Goal: Entertainment & Leisure: Browse casually

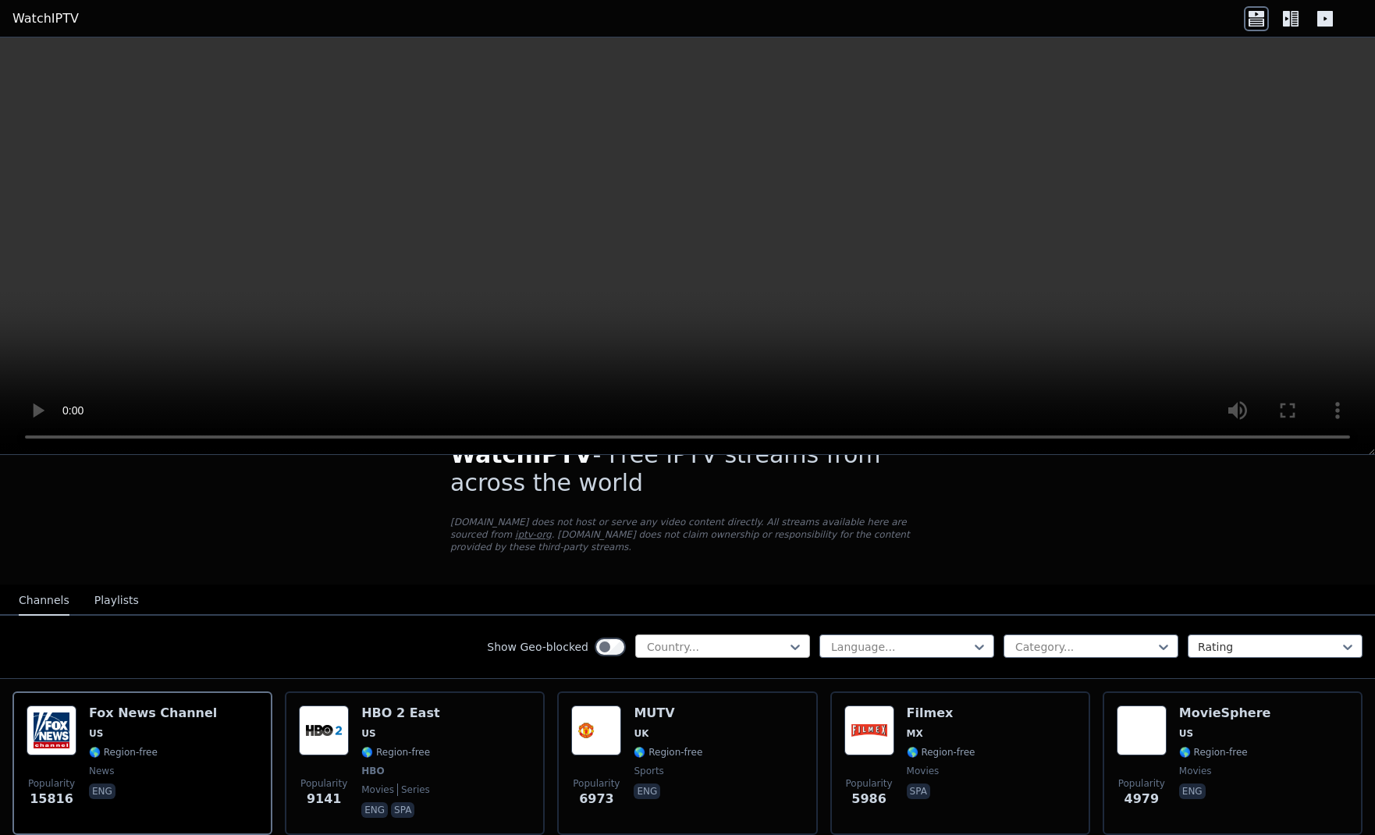
scroll to position [16, 0]
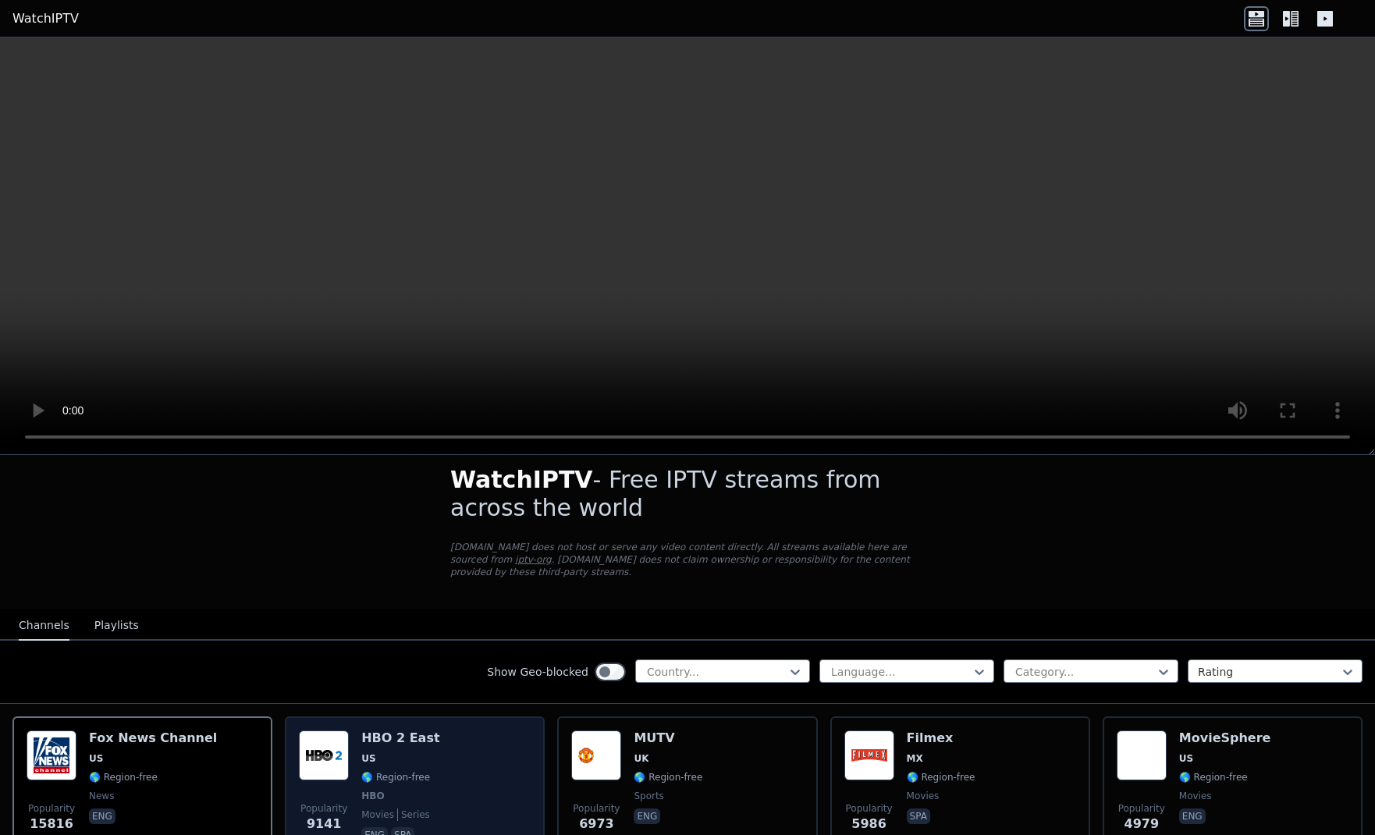
click at [422, 771] on span "🌎 Region-free" at bounding box center [395, 777] width 69 height 12
click at [431, 762] on div "Popularity 9141 HBO 2 East US 🌎 Region-free HBO movies series eng spa" at bounding box center [415, 787] width 232 height 115
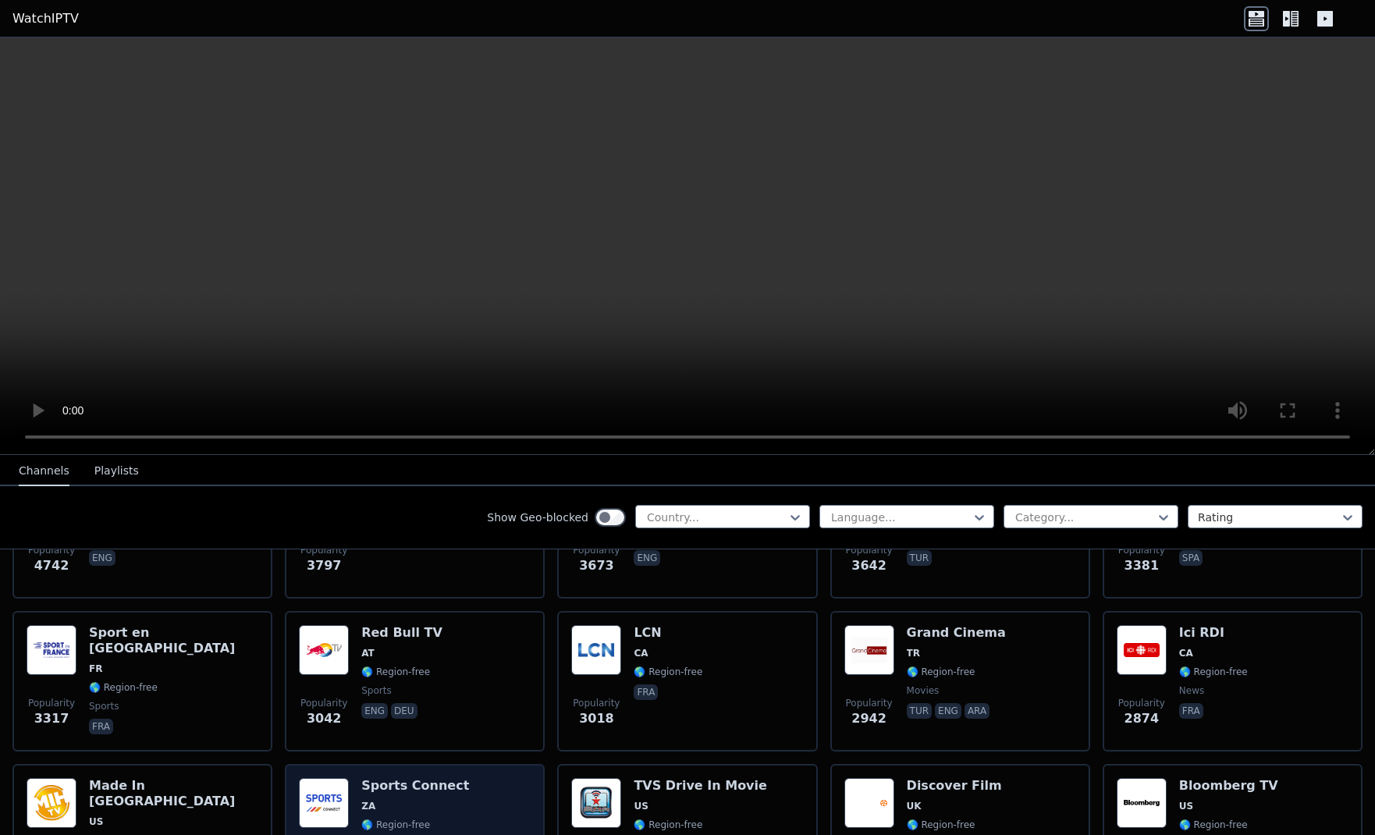
scroll to position [453, 0]
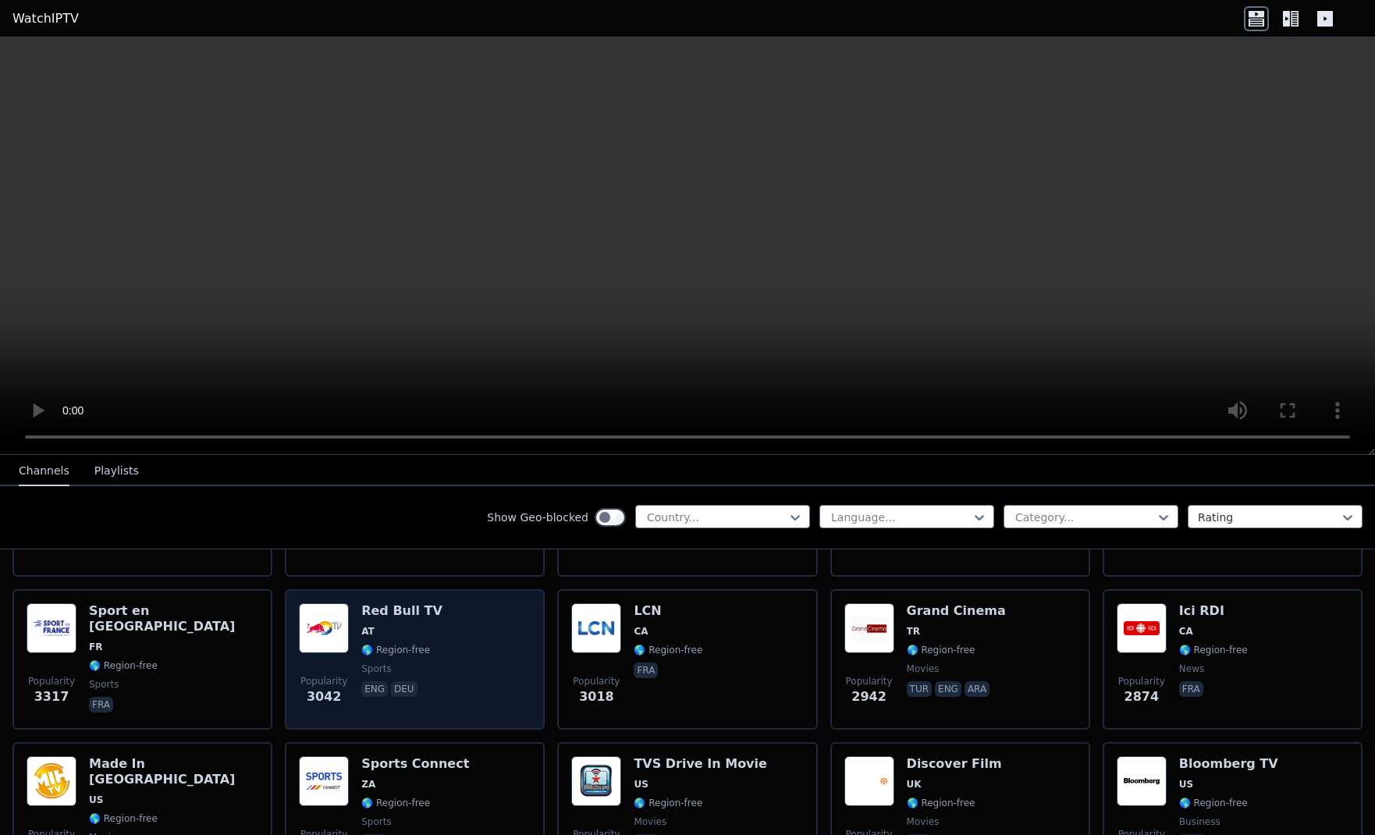
click at [472, 688] on div "Popularity 3042 Red Bull TV AT 🌎 Region-free sports eng deu" at bounding box center [415, 659] width 232 height 112
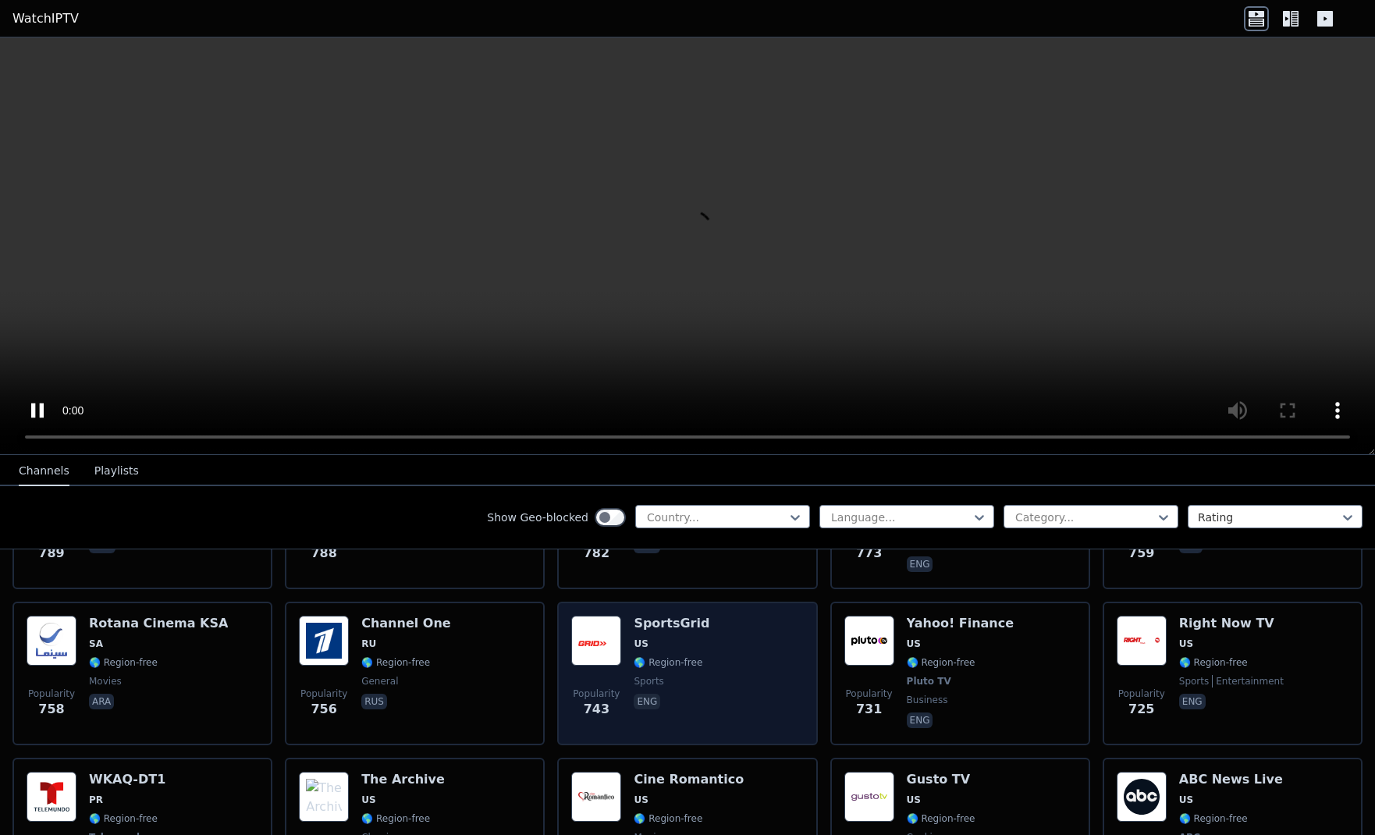
scroll to position [3550, 0]
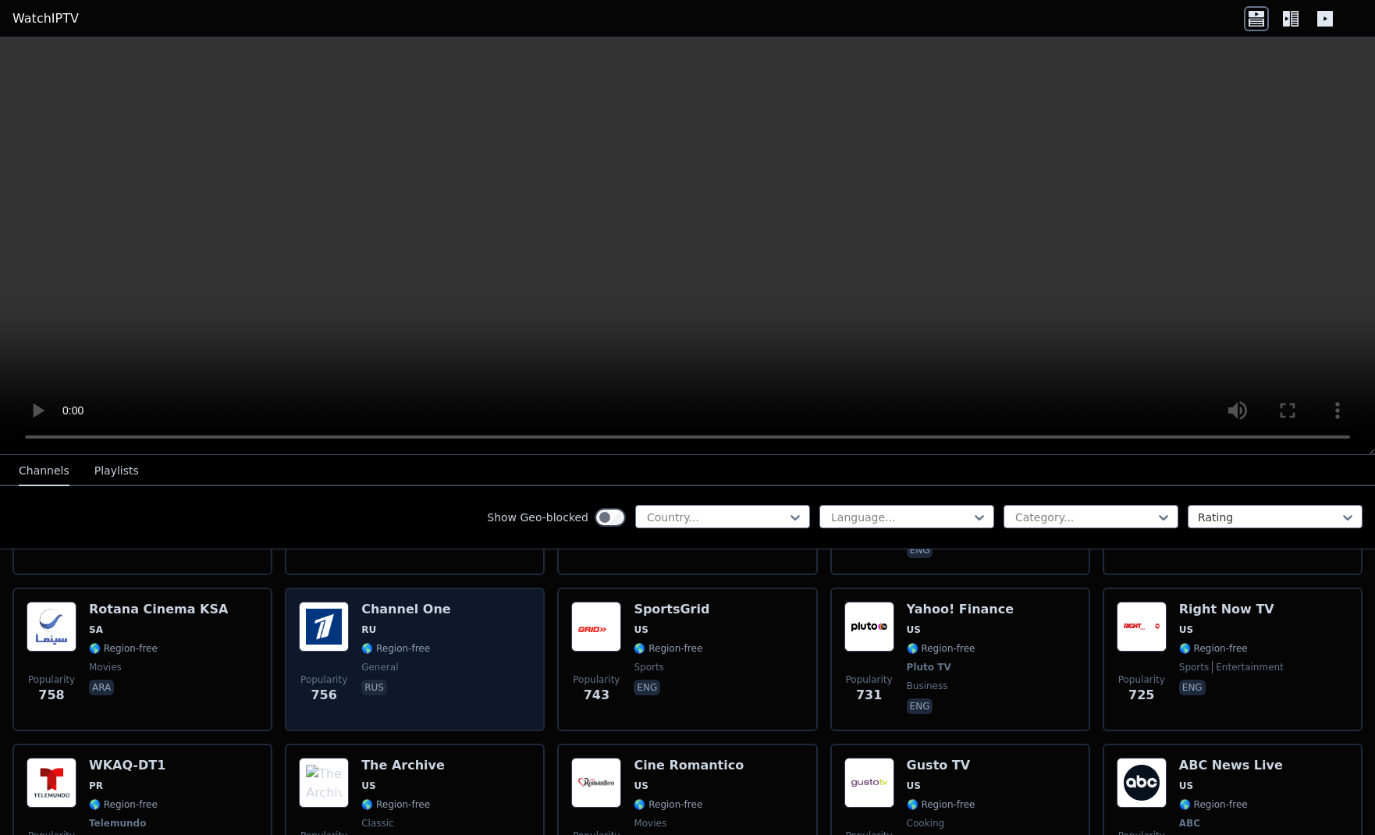
click at [446, 653] on div "Popularity 756 Channel One RU 🌎 Region-free general [DEMOGRAPHIC_DATA]" at bounding box center [415, 659] width 232 height 115
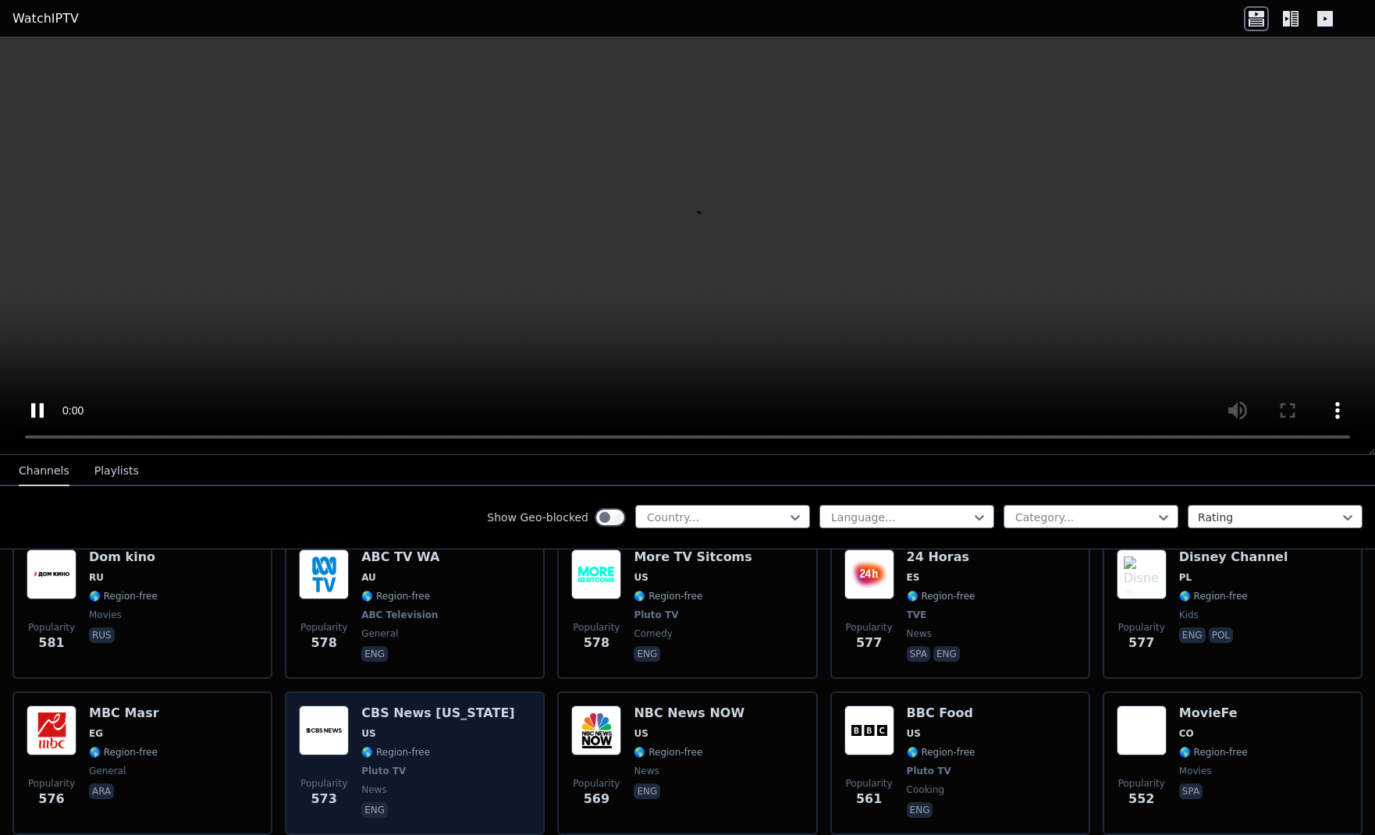
scroll to position [4896, 0]
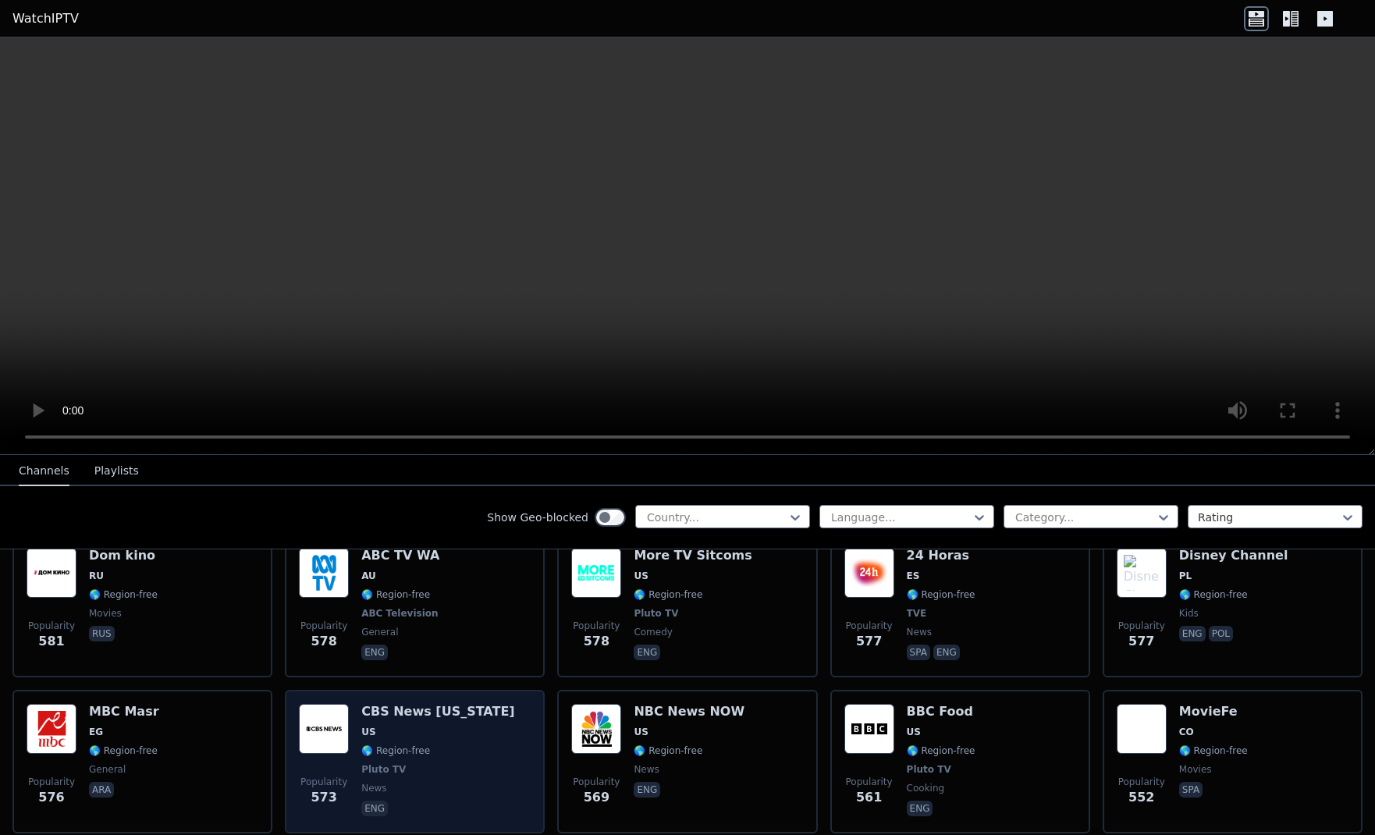
click at [485, 704] on div "Popularity 573 CBS News [US_STATE] [GEOGRAPHIC_DATA] 🌎 Region-free Pluto TV new…" at bounding box center [415, 761] width 232 height 115
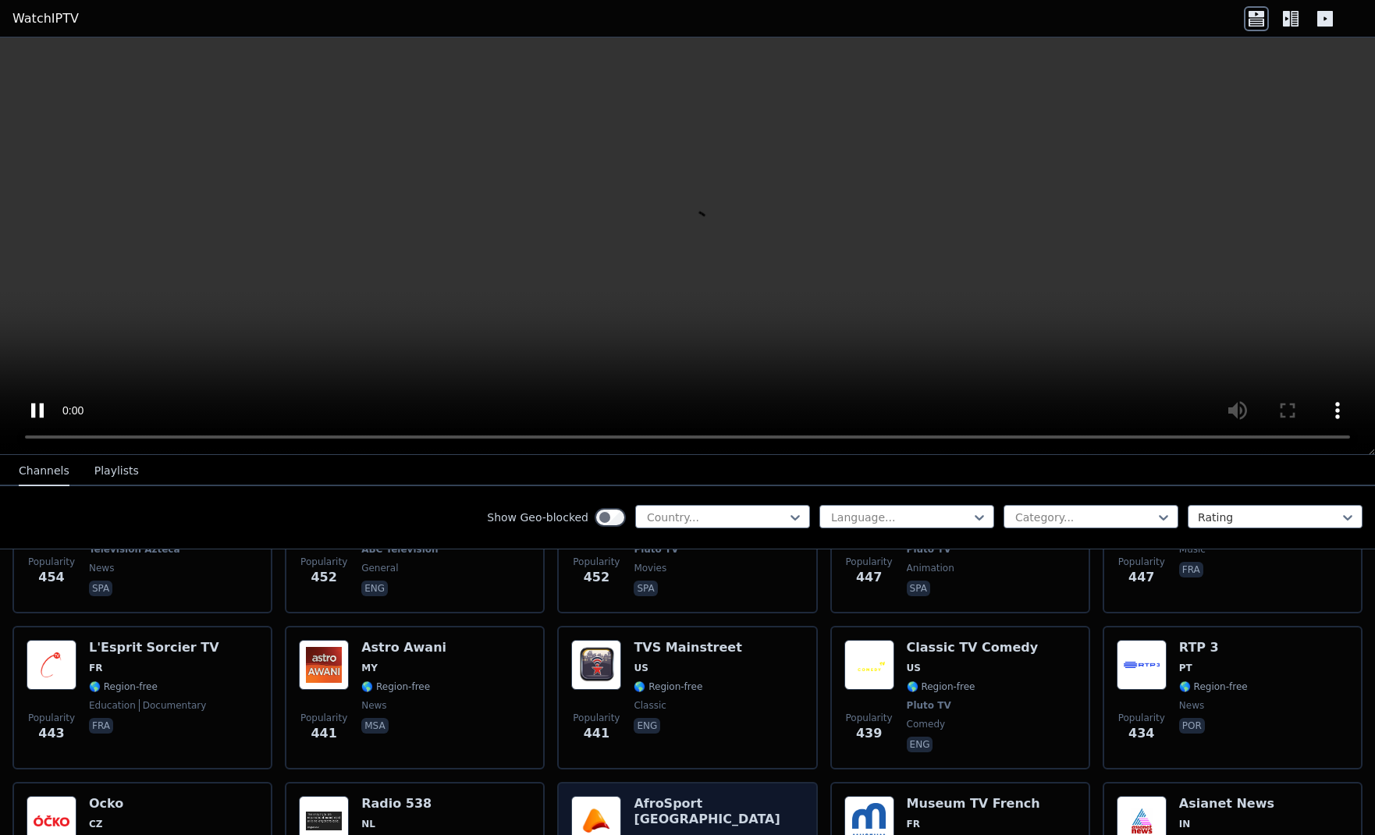
scroll to position [6721, 0]
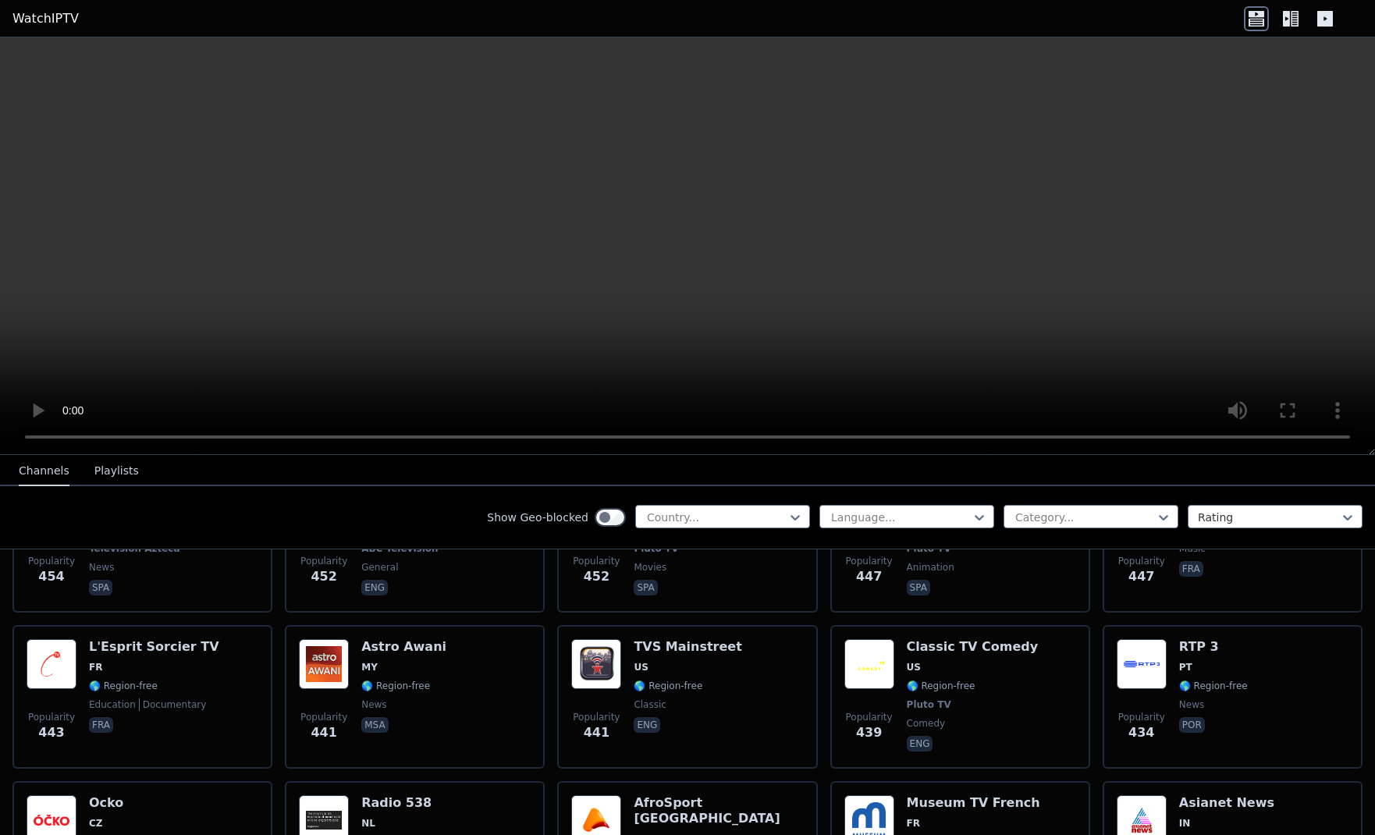
click at [50, 15] on link "WatchIPTV" at bounding box center [45, 18] width 66 height 19
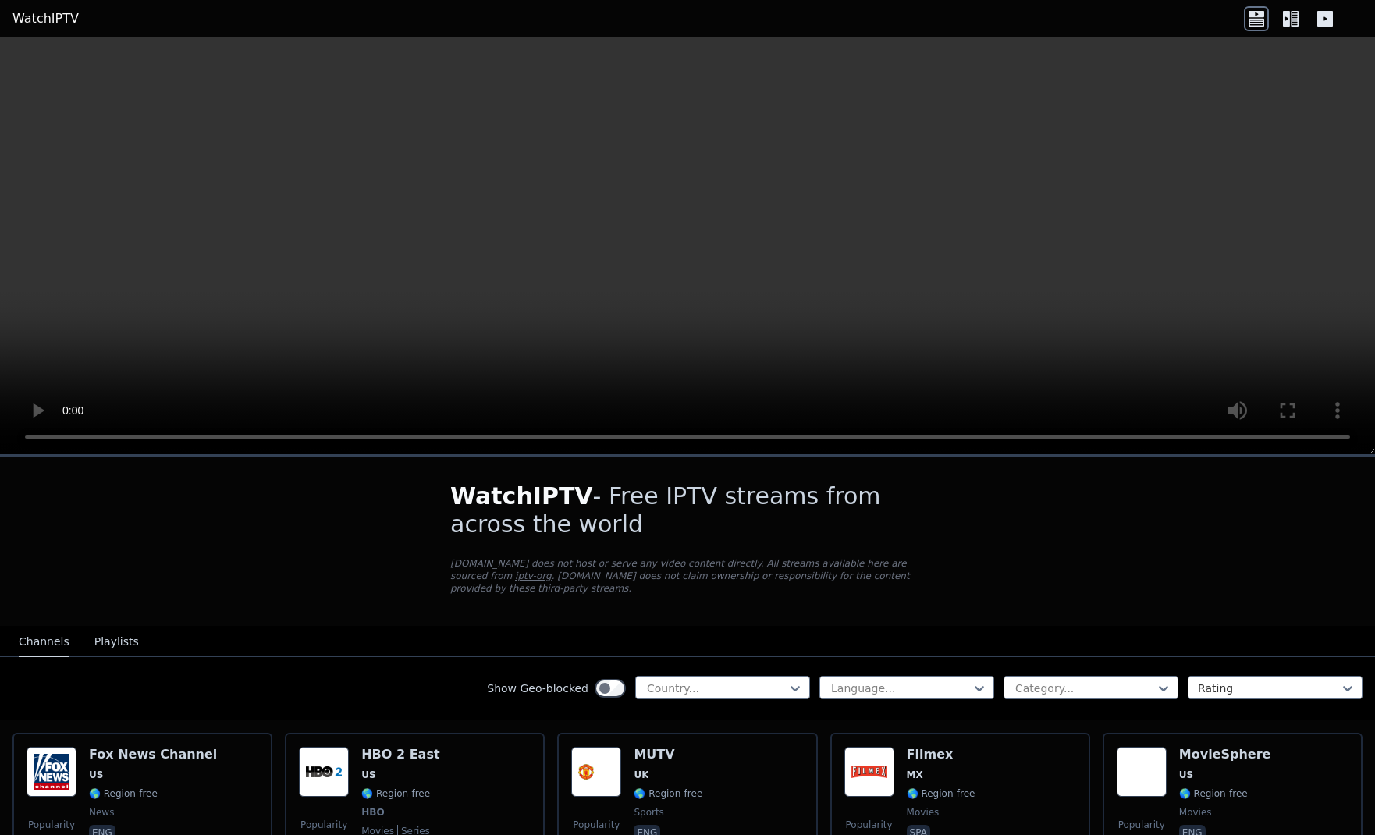
click at [46, 24] on link "WatchIPTV" at bounding box center [45, 18] width 66 height 19
click at [519, 499] on span "WatchIPTV" at bounding box center [521, 495] width 143 height 27
click at [115, 627] on button "Playlists" at bounding box center [116, 642] width 44 height 30
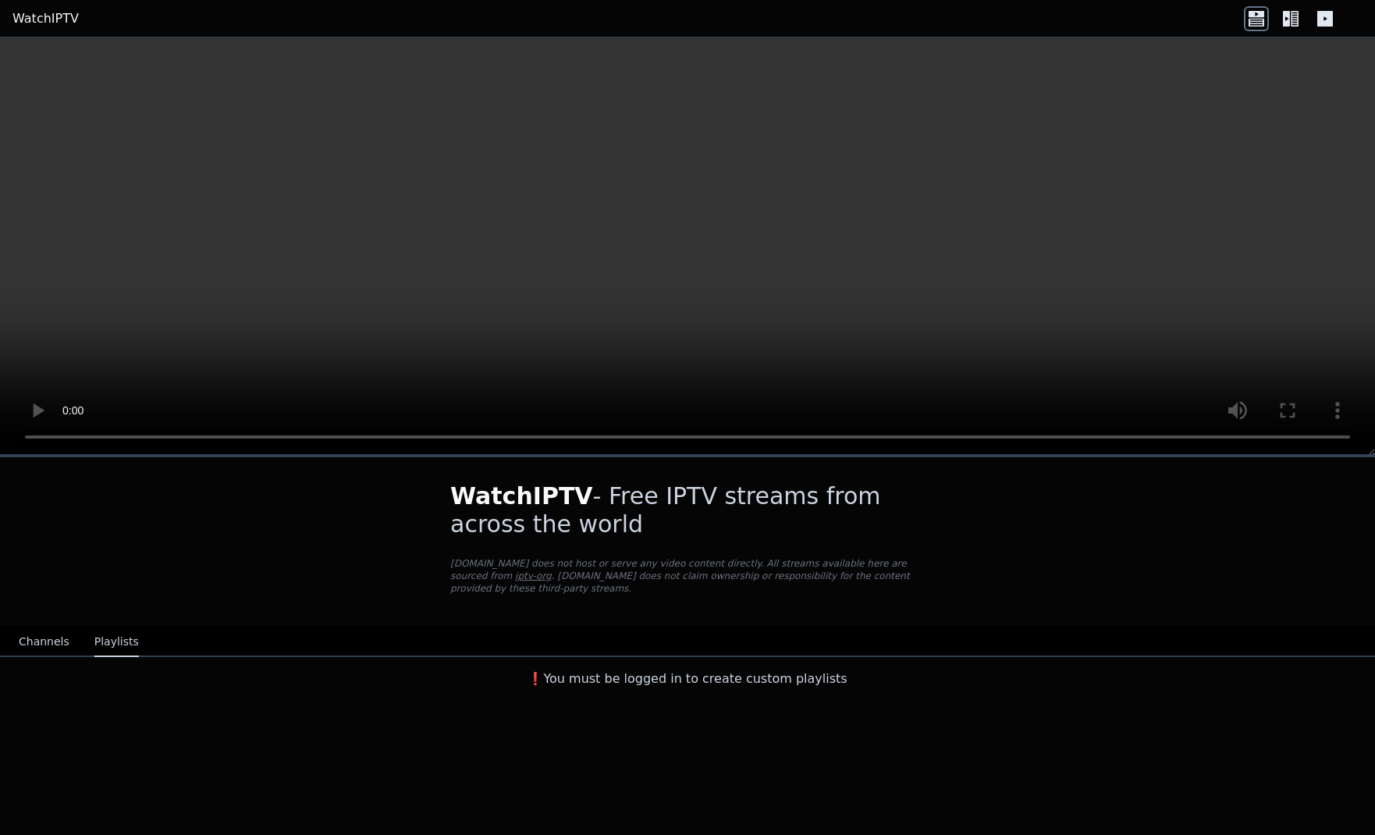
click at [51, 633] on button "Channels" at bounding box center [44, 642] width 51 height 30
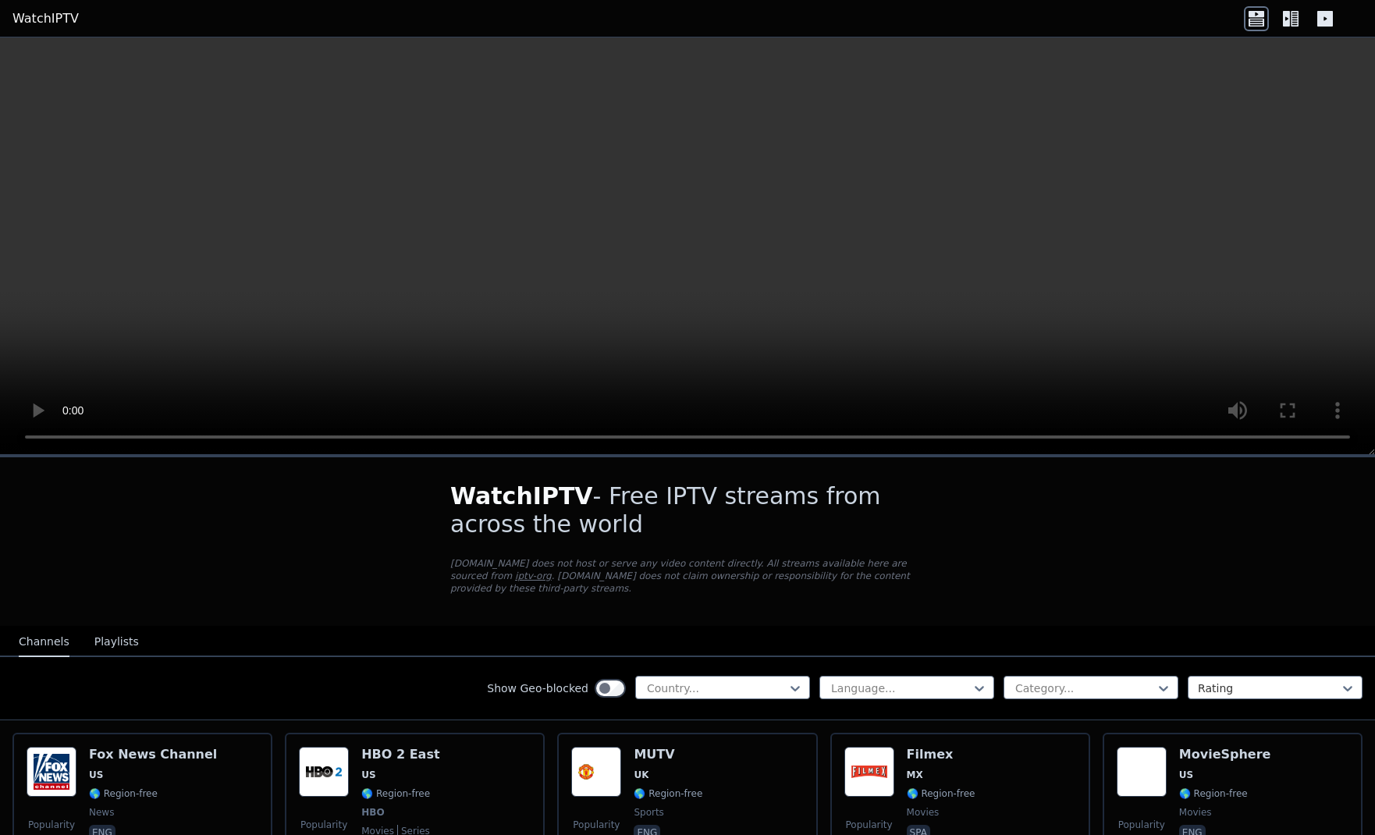
click at [1284, 15] on icon at bounding box center [1286, 19] width 7 height 16
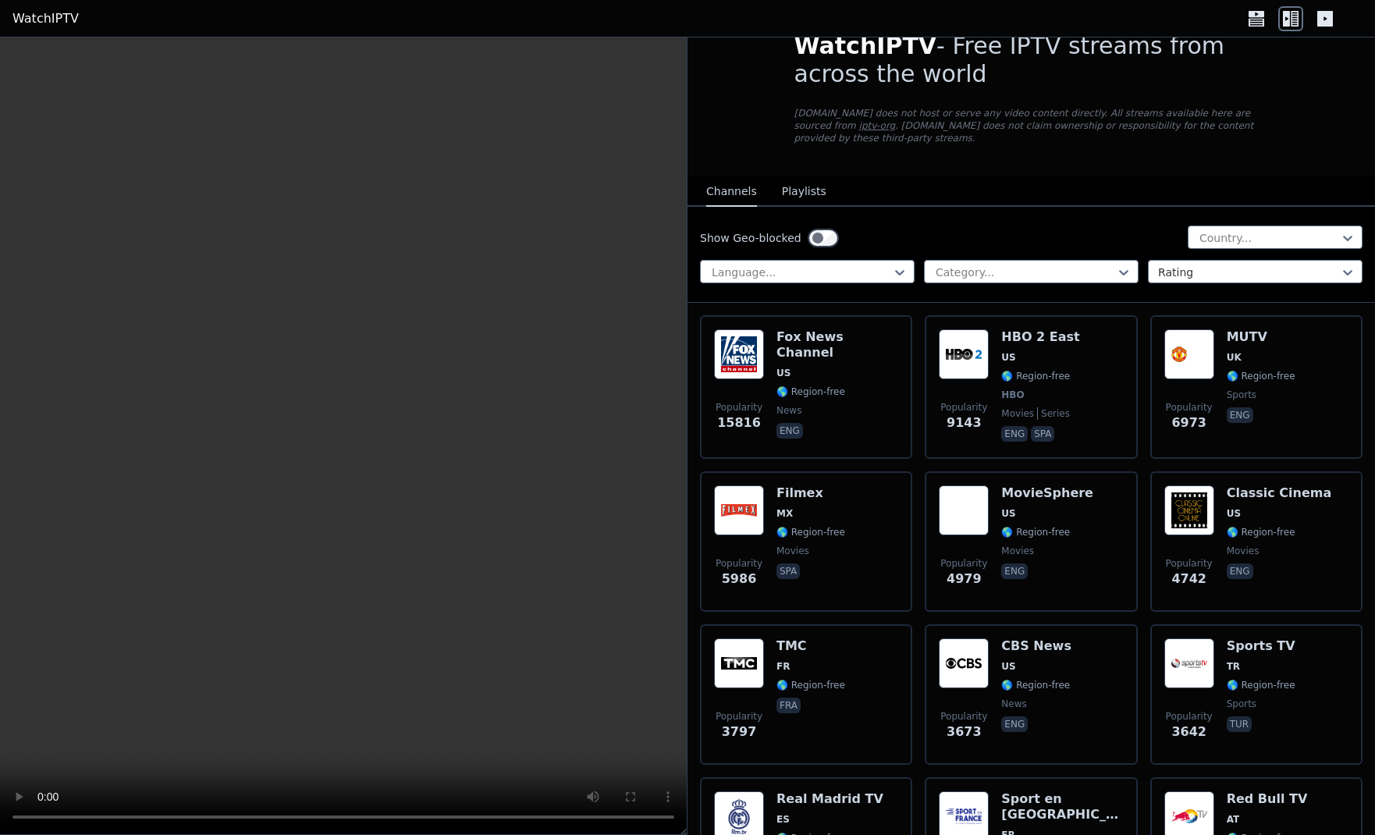
scroll to position [16, 0]
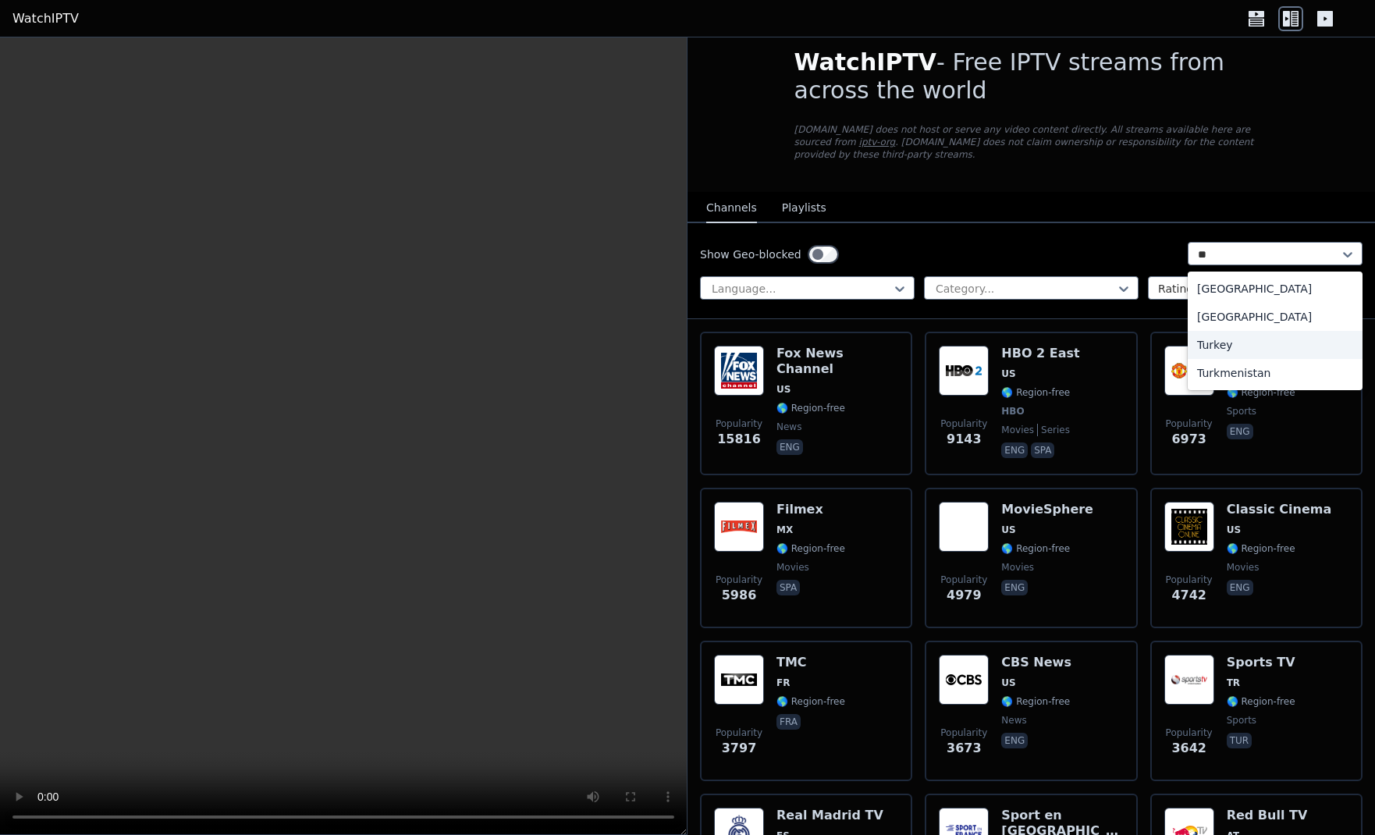
type input "*"
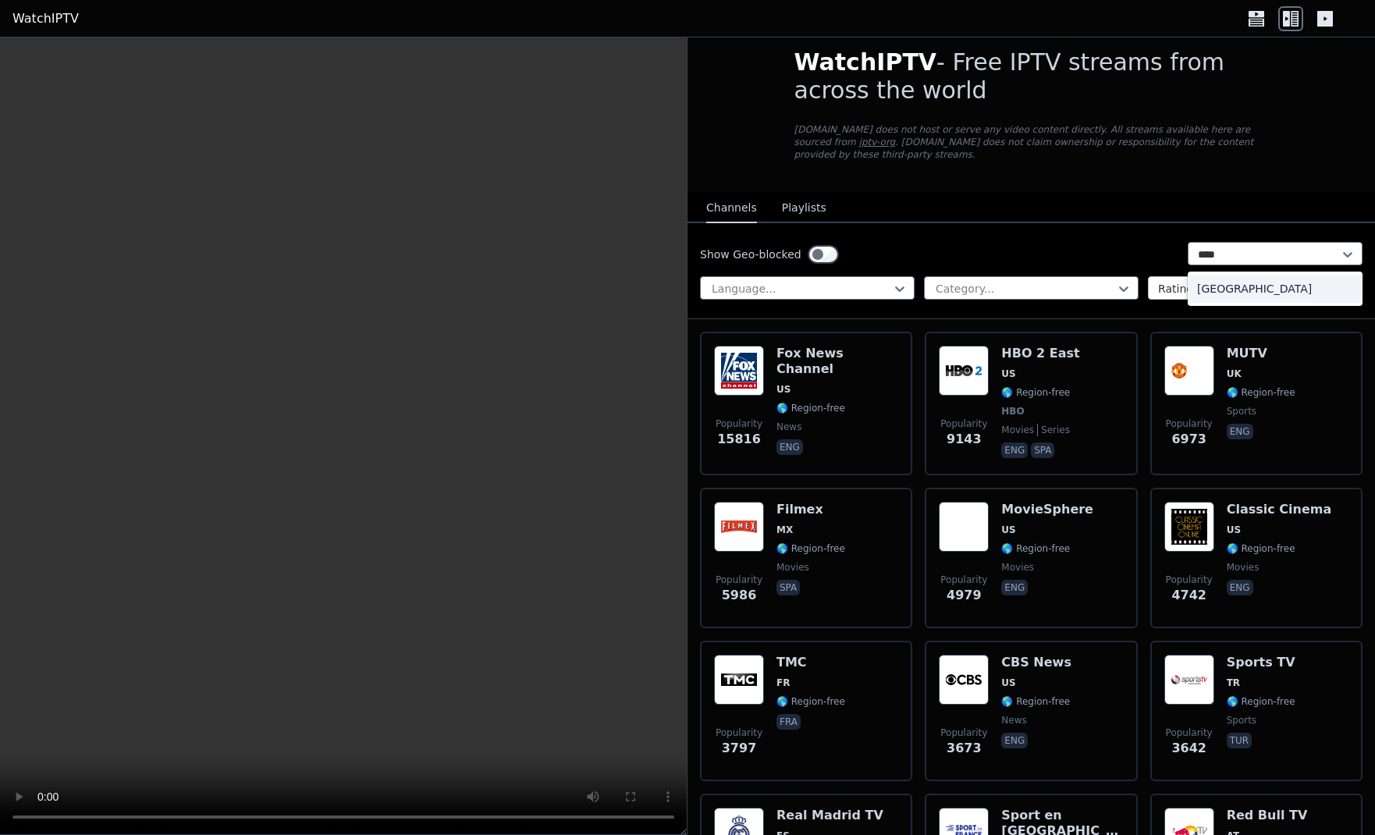
click at [1277, 276] on div "[GEOGRAPHIC_DATA]" at bounding box center [1275, 289] width 175 height 28
type input "****"
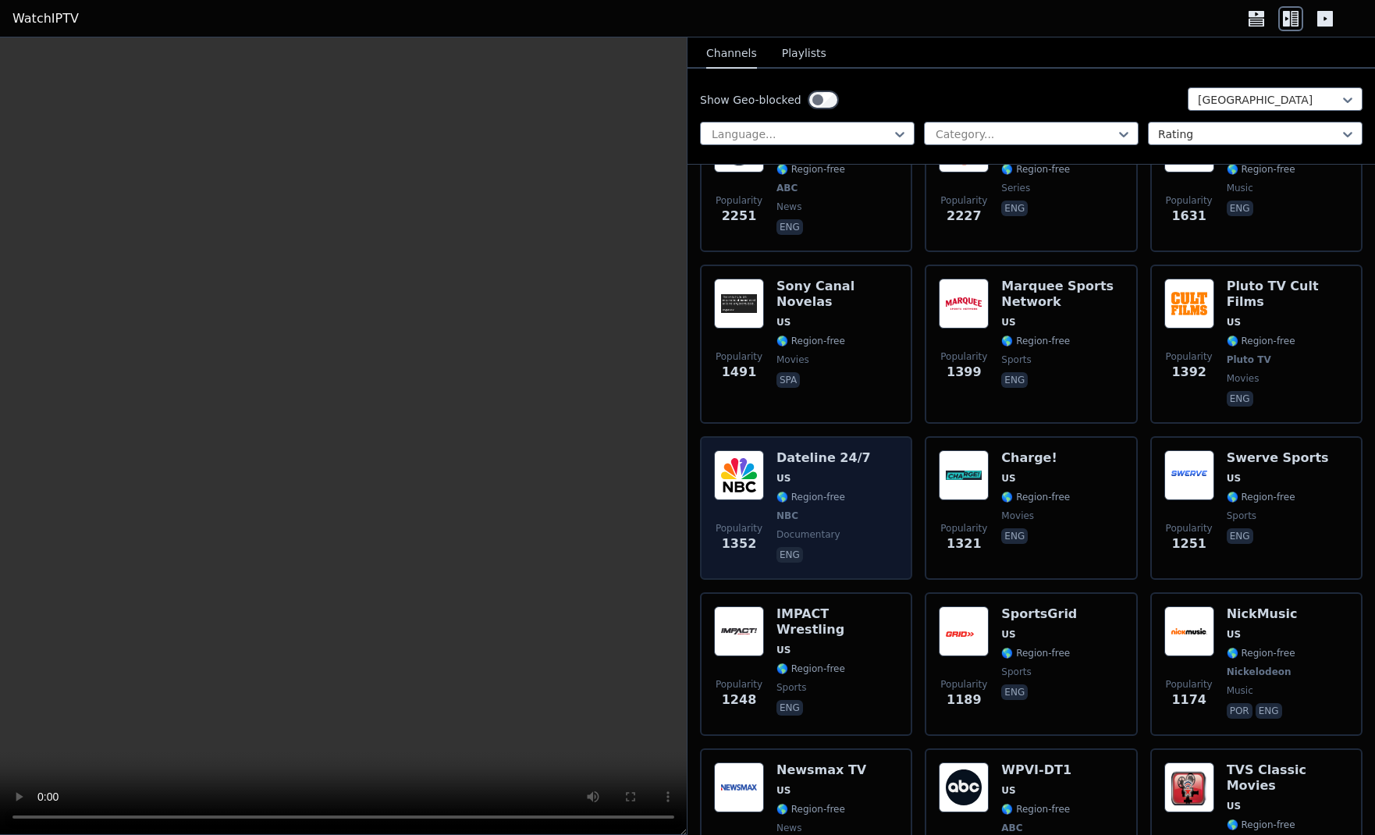
scroll to position [705, 0]
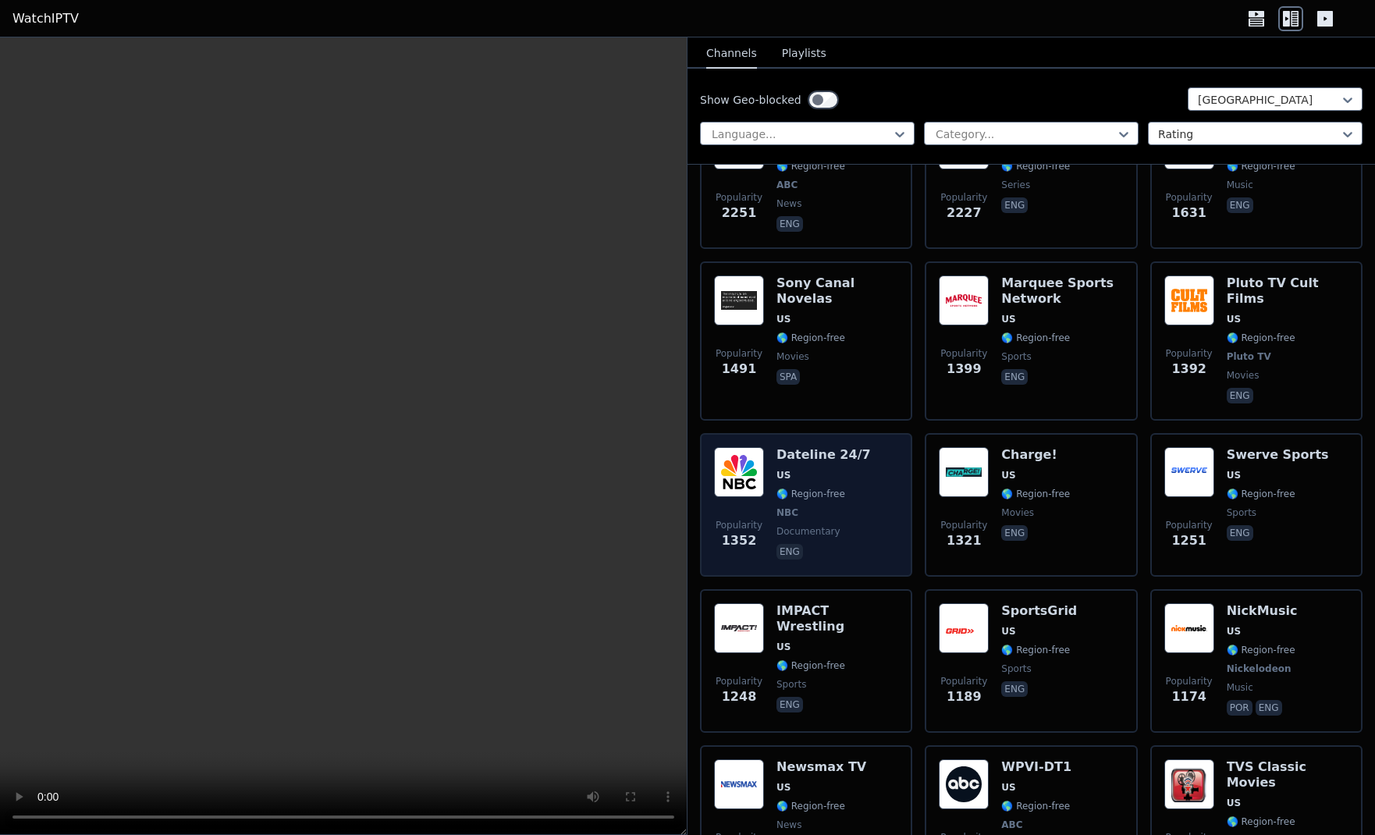
click at [830, 506] on span "NBC" at bounding box center [823, 512] width 94 height 12
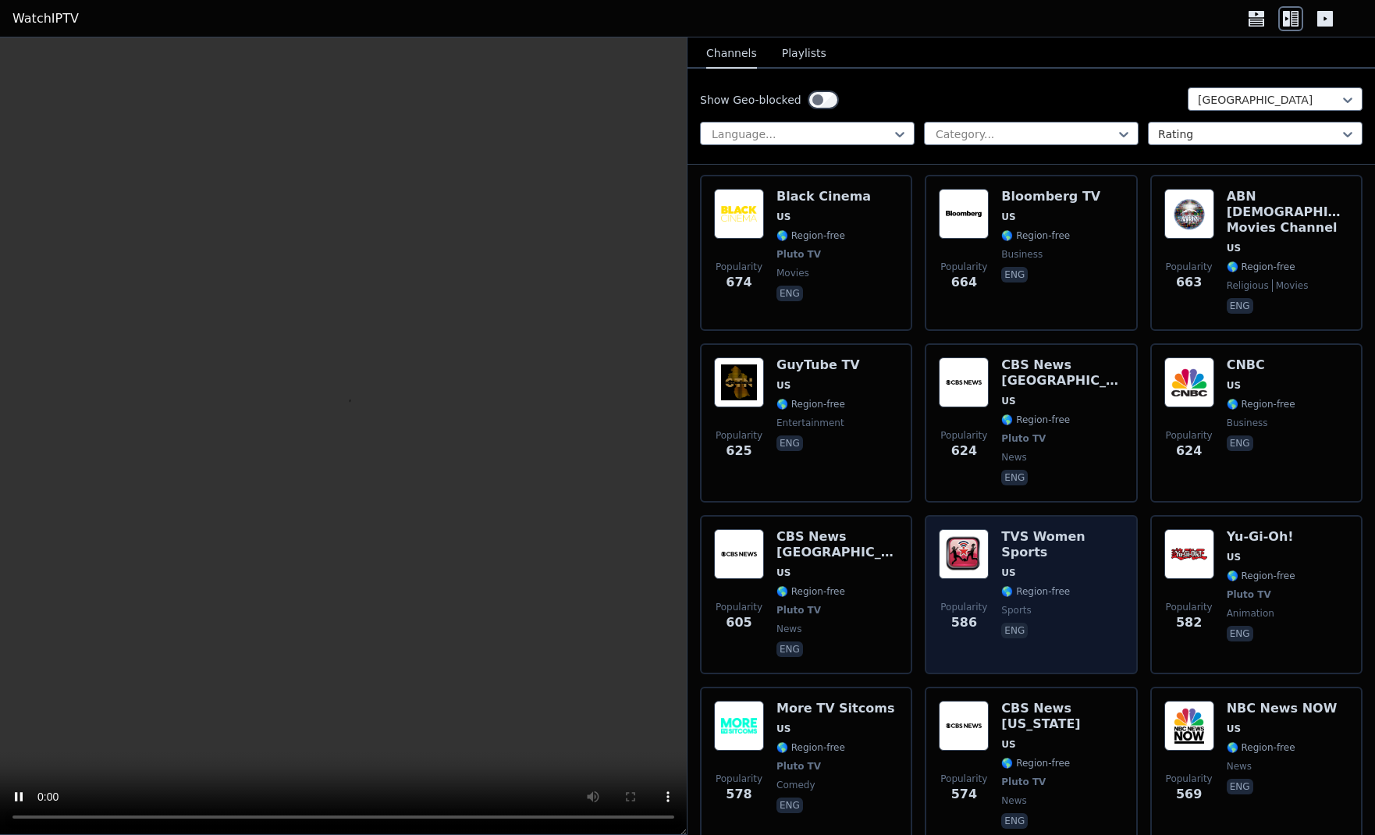
scroll to position [2660, 0]
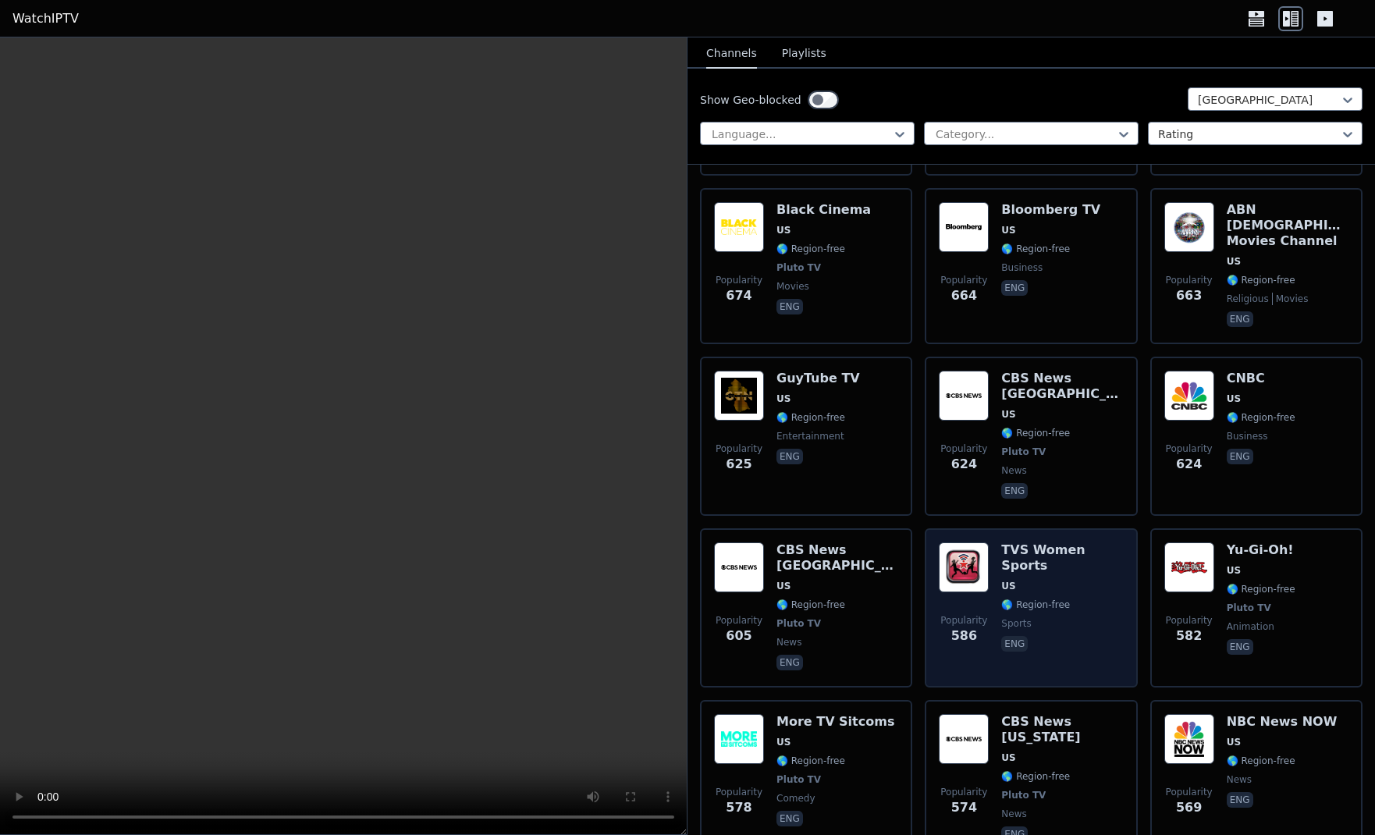
click at [1030, 542] on div "TVS Women Sports US 🌎 Region-free sports eng" at bounding box center [1062, 607] width 122 height 131
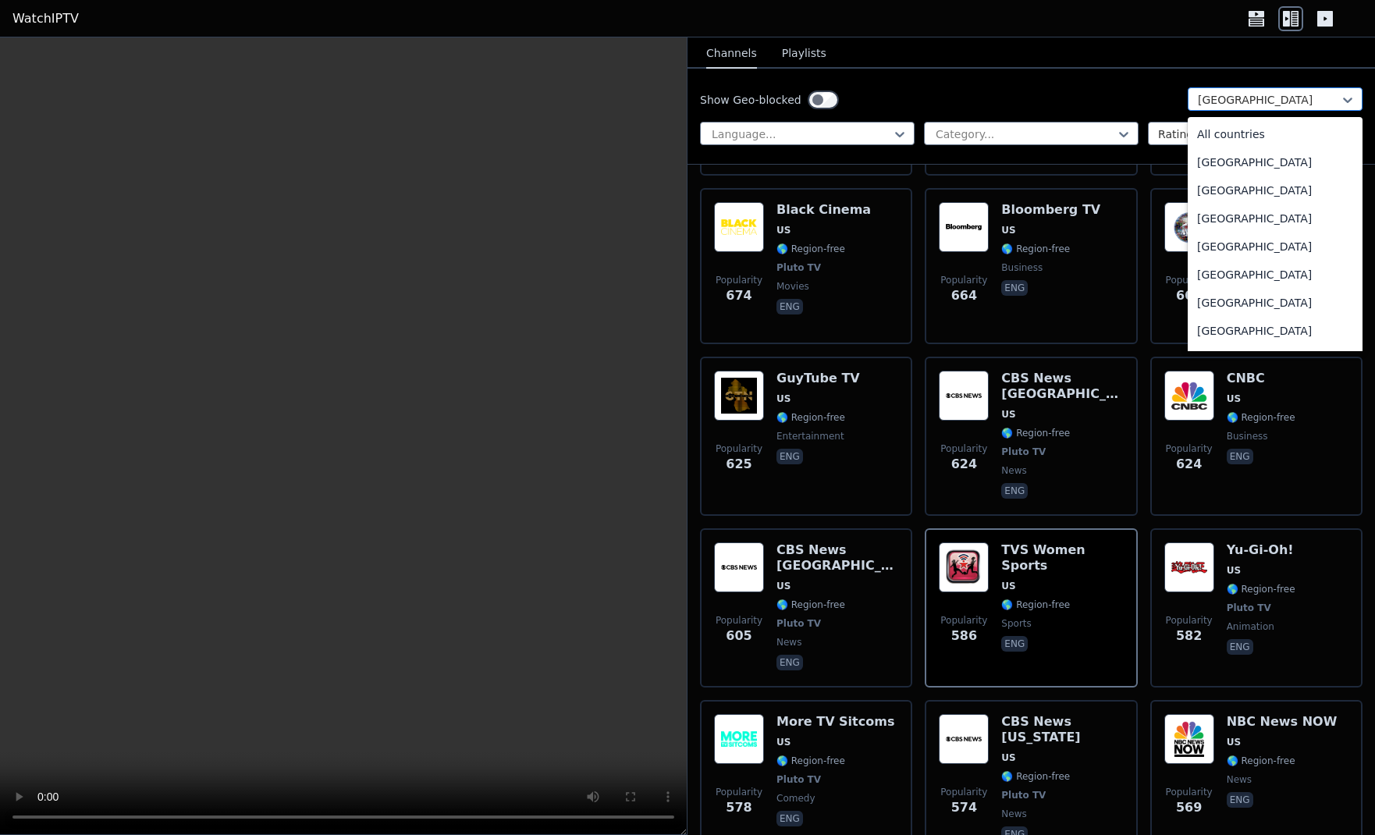
scroll to position [5328, 0]
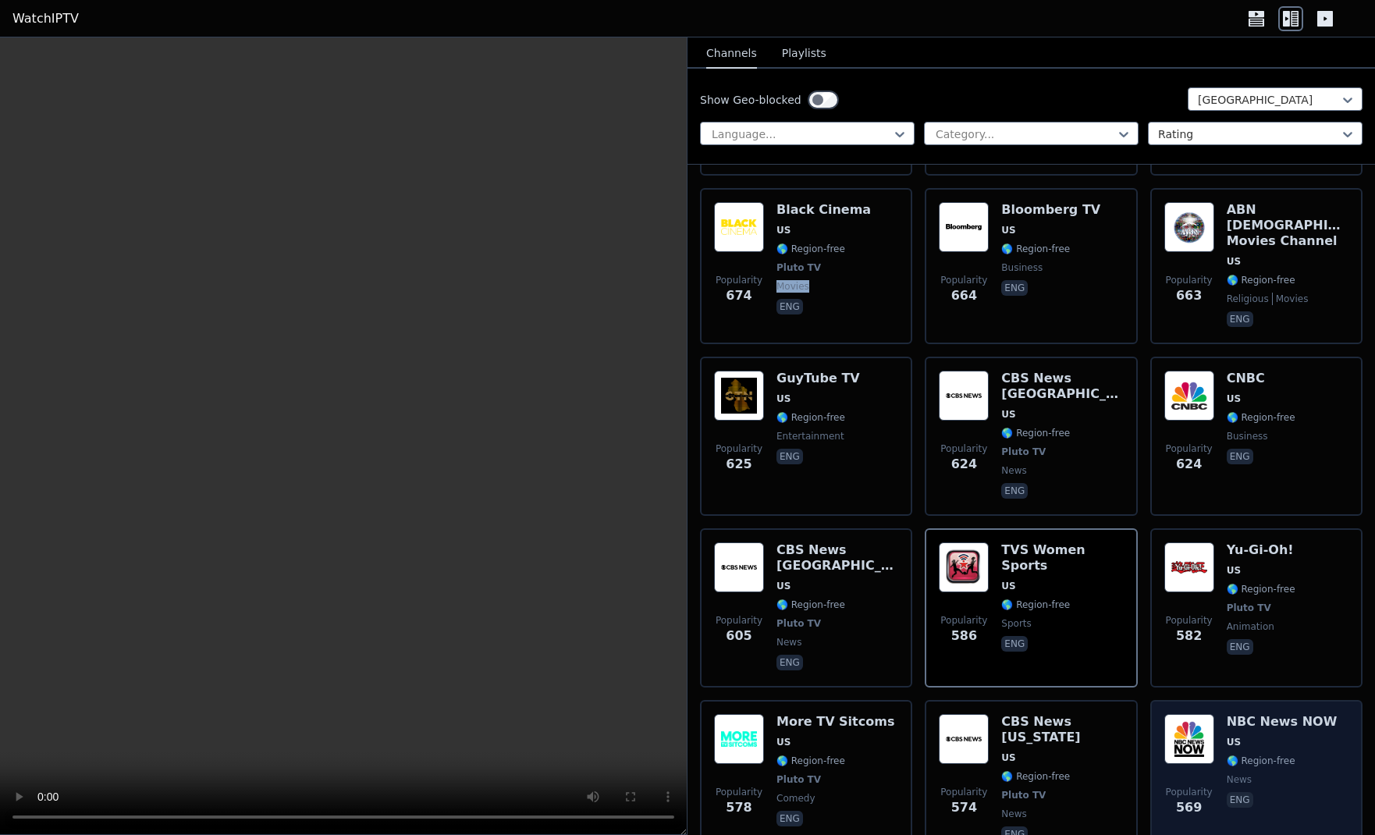
click at [1263, 755] on span "🌎 Region-free" at bounding box center [1261, 761] width 69 height 12
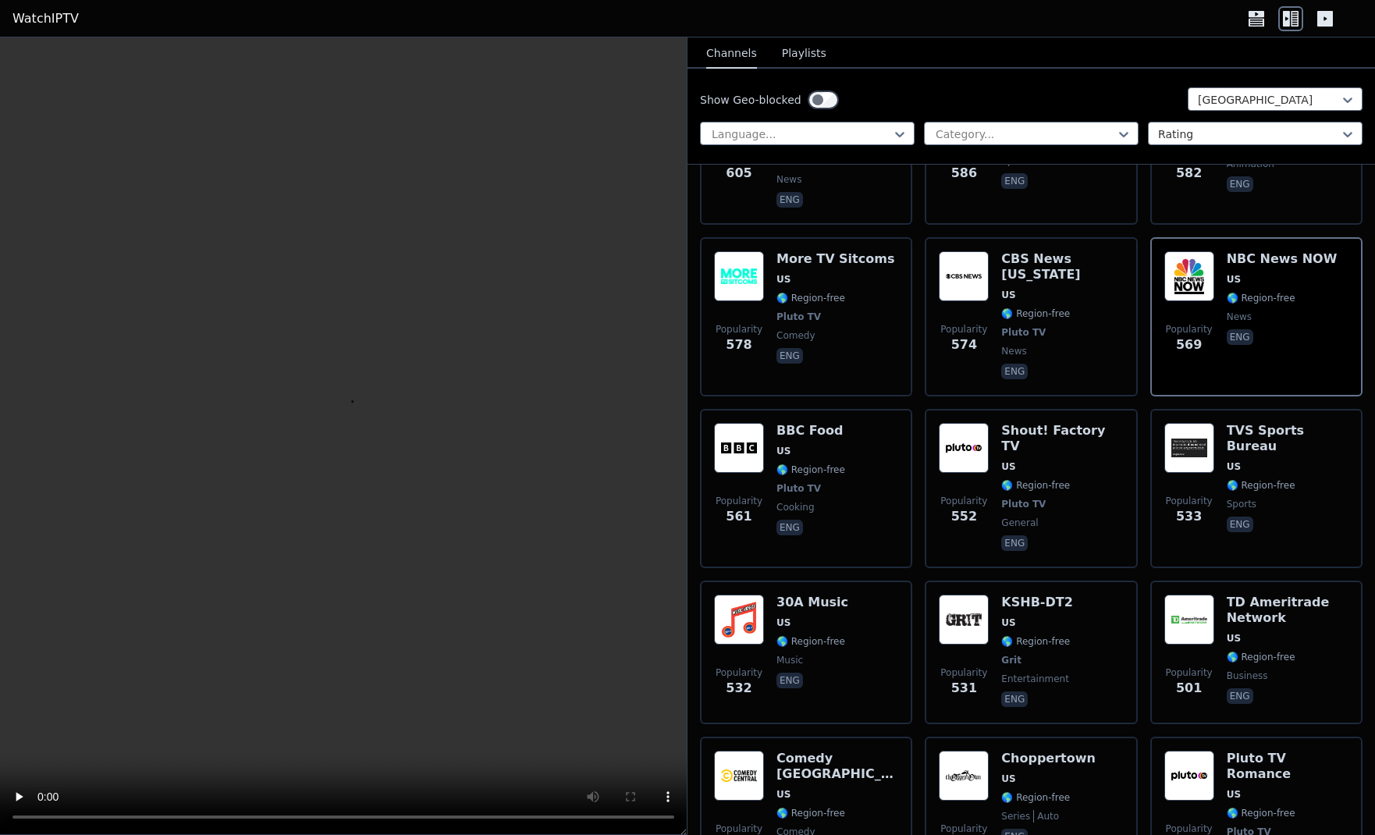
scroll to position [3140, 0]
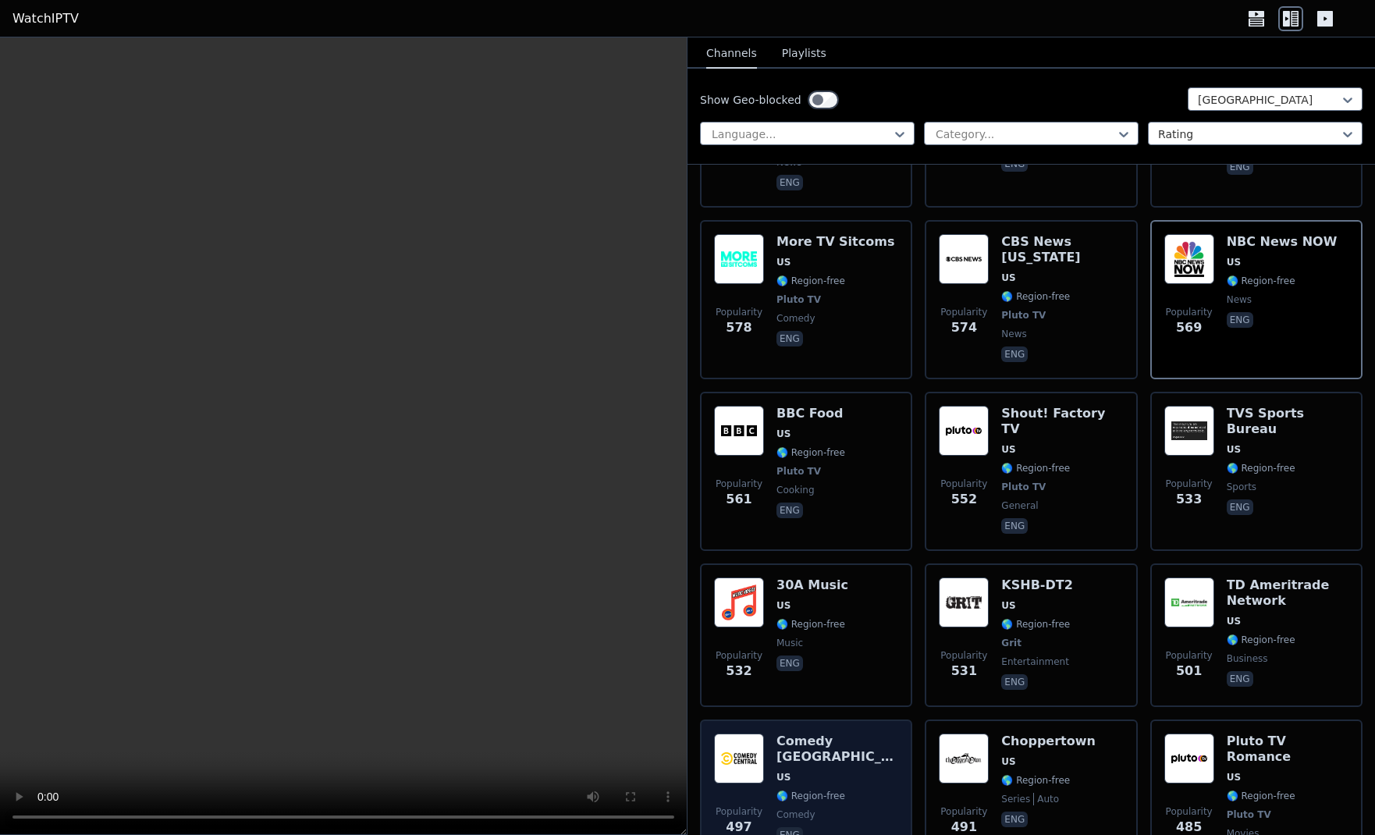
click at [852, 771] on span "US" at bounding box center [837, 777] width 122 height 12
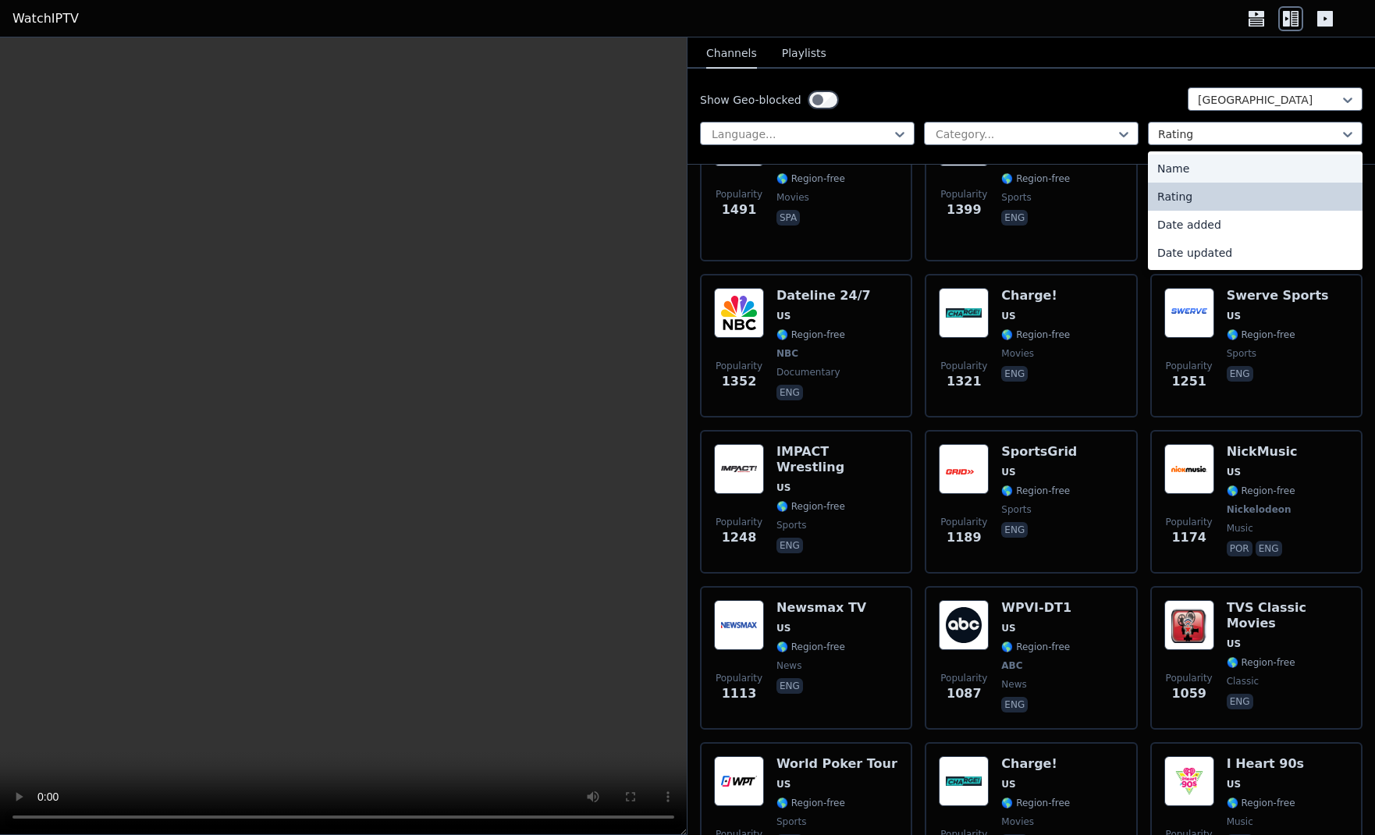
scroll to position [732, 0]
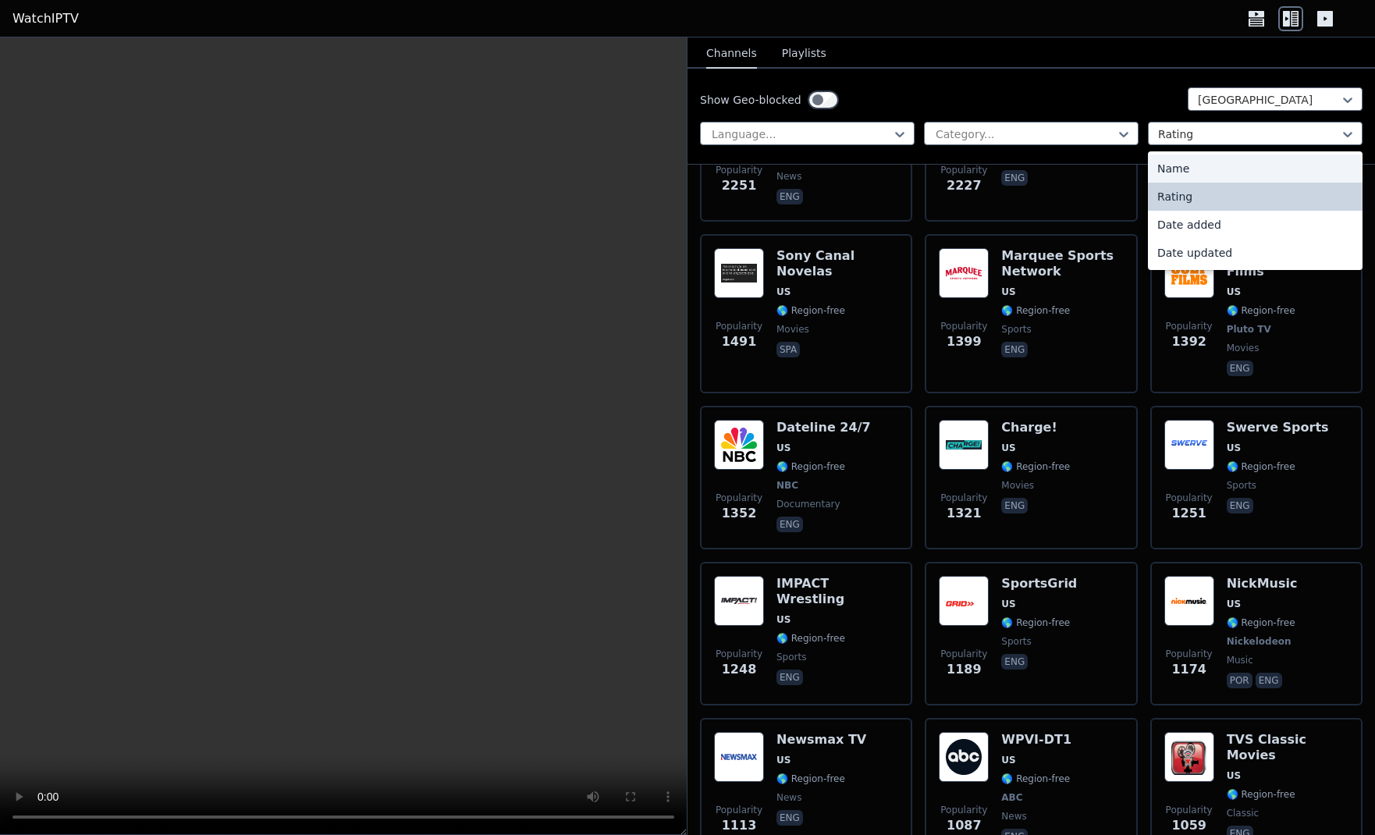
click at [1060, 25] on header "WatchIPTV" at bounding box center [687, 18] width 1375 height 37
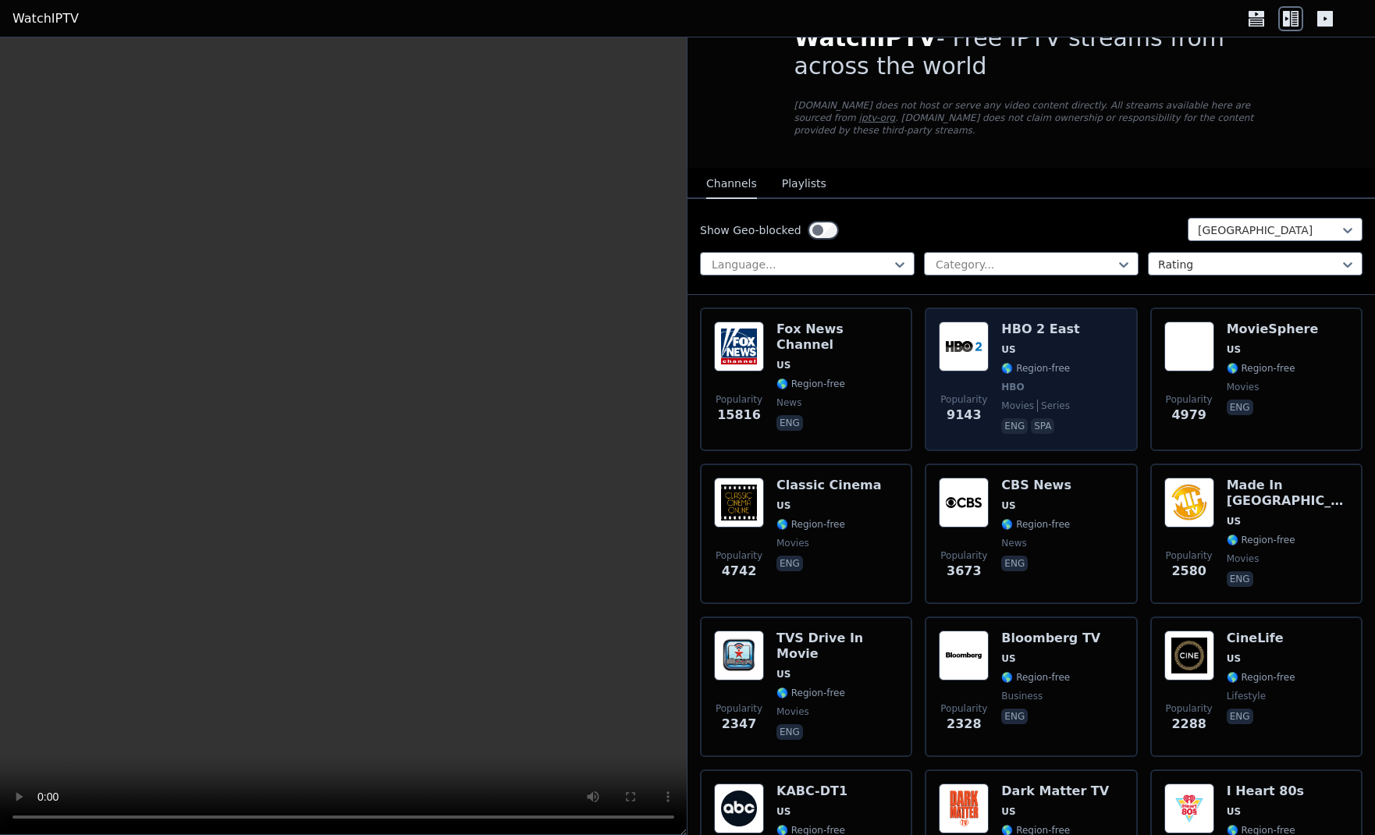
scroll to position [0, 0]
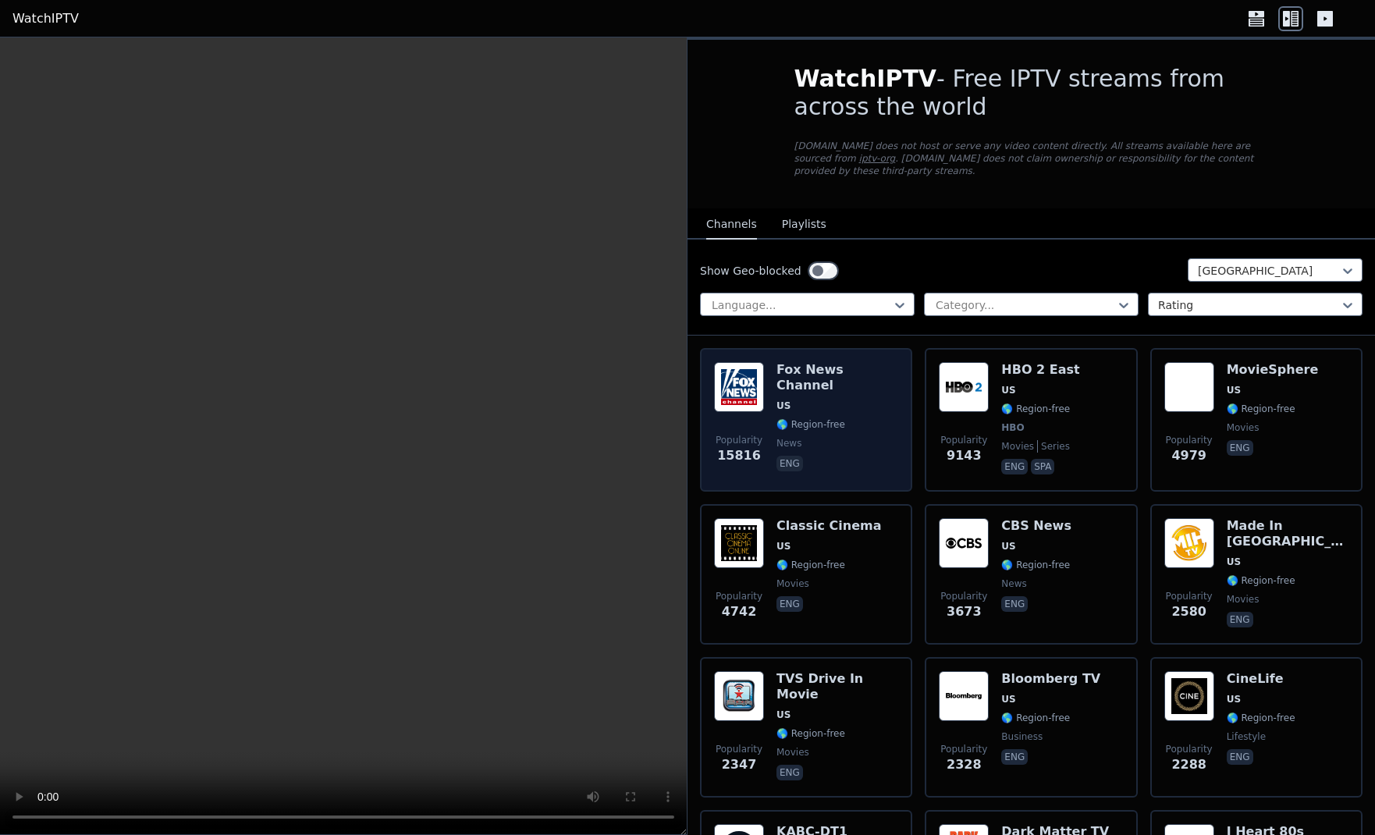
click at [805, 400] on span "US" at bounding box center [837, 406] width 122 height 12
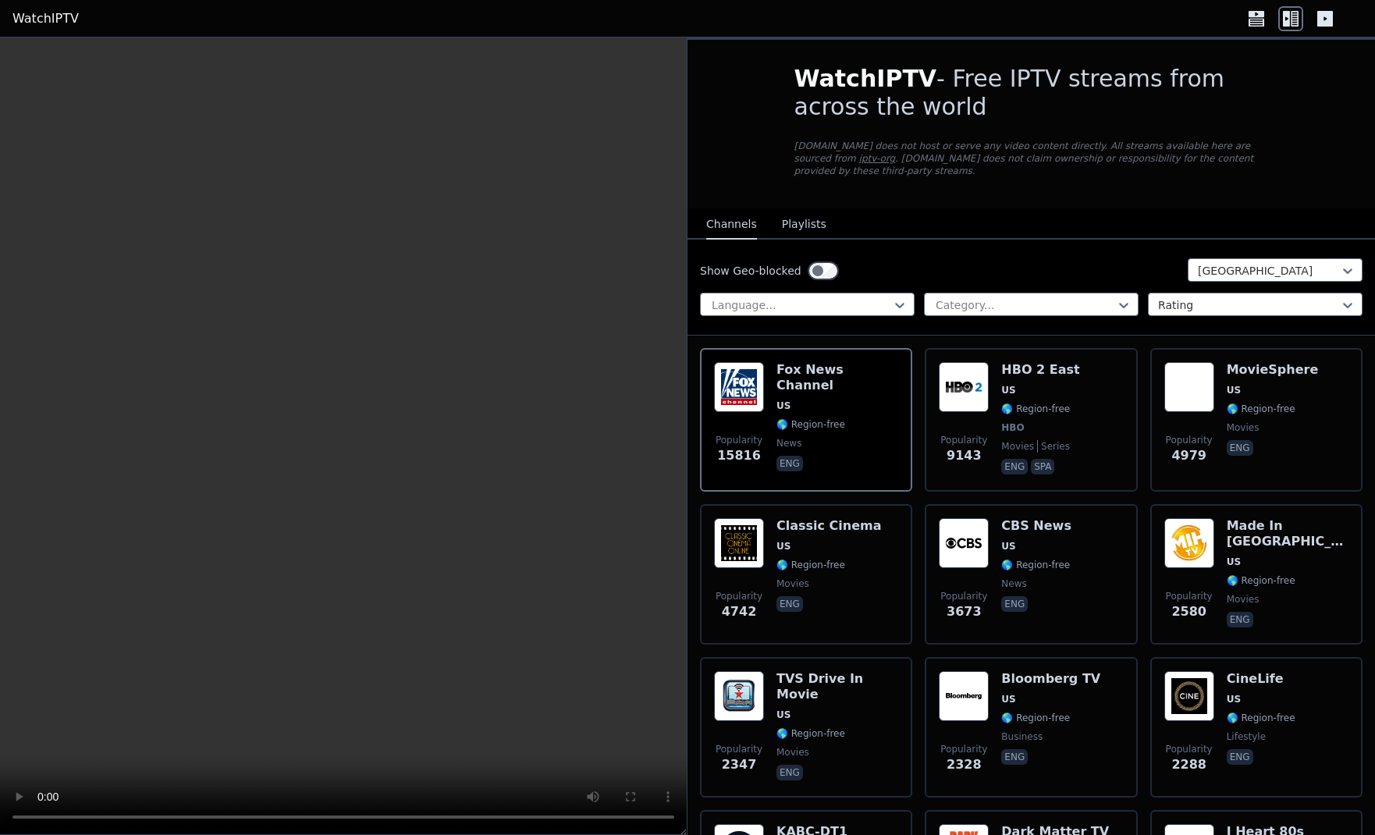
click at [1330, 22] on icon at bounding box center [1325, 19] width 16 height 16
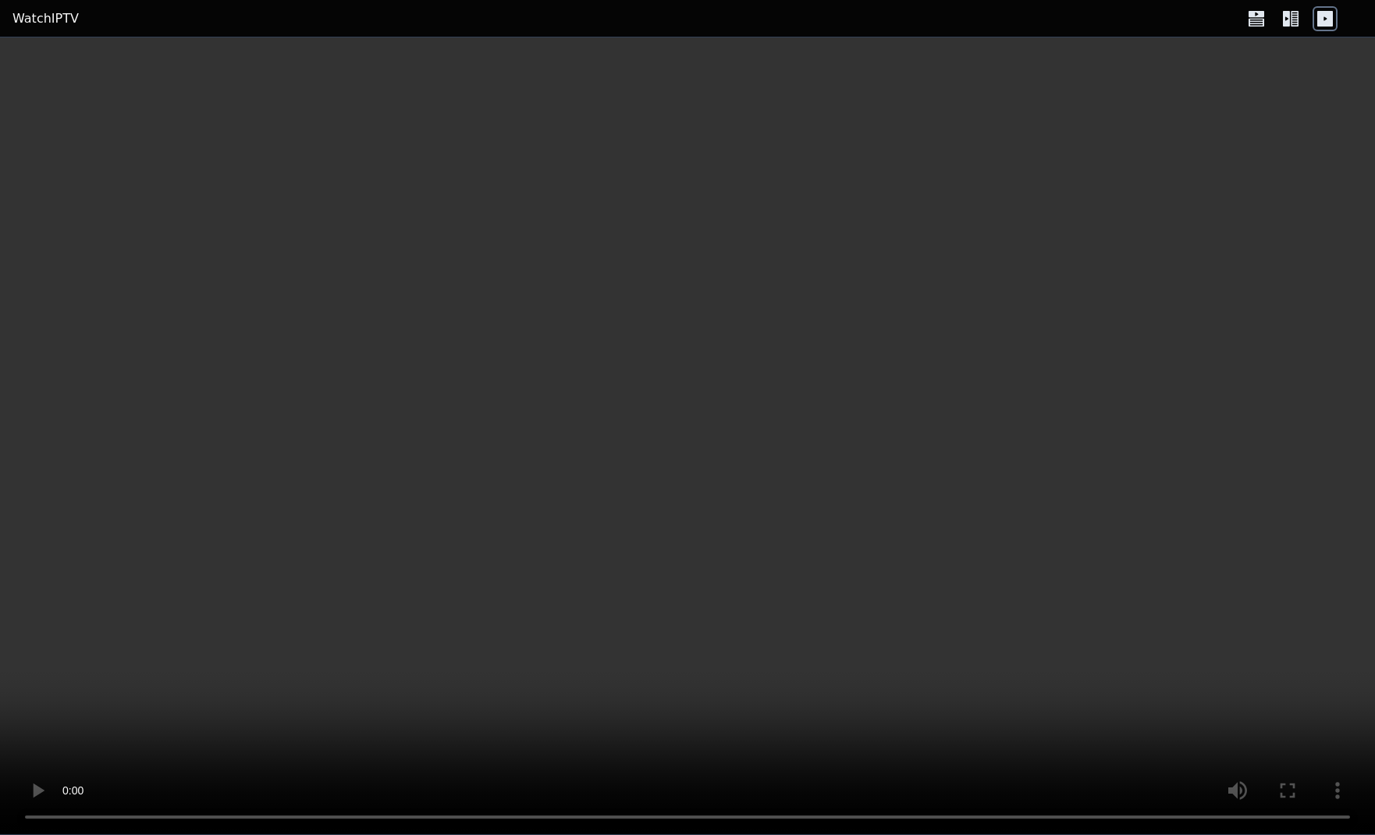
click at [1292, 21] on icon at bounding box center [1295, 19] width 8 height 16
